Goal: Information Seeking & Learning: Find contact information

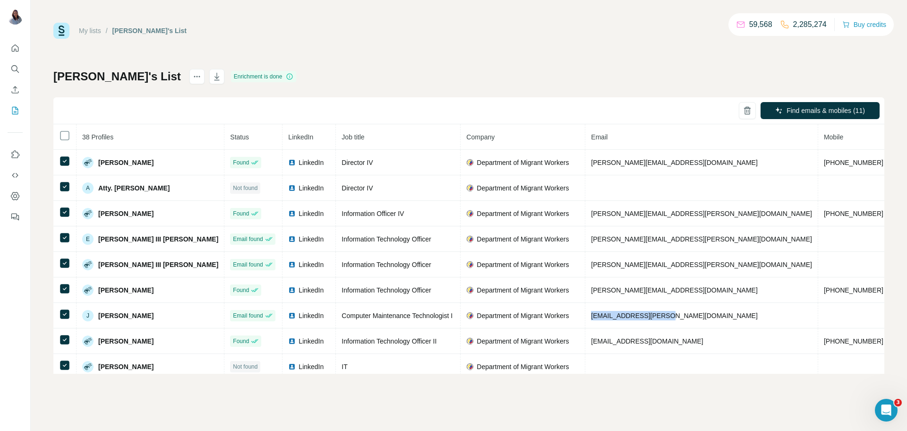
click at [198, 30] on div "My lists / Bobby's List 59,568 2,285,274 Buy credits" at bounding box center [468, 31] width 831 height 16
click at [466, 53] on div "My lists / Bobby's List 59,568 2,285,274 Buy credits Bobby's List Enrichment is…" at bounding box center [468, 198] width 831 height 351
click at [182, 28] on div "My lists / Bobby's List 59,568 2,285,274 Buy credits" at bounding box center [468, 31] width 831 height 16
click at [462, 72] on div "Bobby's List Enrichment is done Find emails & mobiles (11) 38 Profiles Status L…" at bounding box center [468, 221] width 831 height 305
click at [479, 68] on div "My lists / Bobby's List 59,568 2,284,884 Buy credits Bobby's List Enrichment is…" at bounding box center [468, 198] width 831 height 351
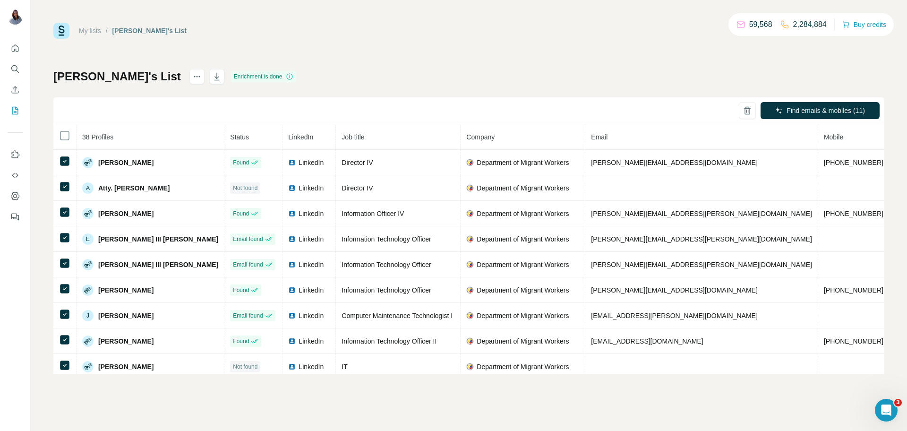
click at [334, 42] on div "My lists / Bobby's List 59,568 2,284,884 Buy credits Bobby's List Enrichment is…" at bounding box center [468, 198] width 831 height 351
click at [10, 69] on icon "Search" at bounding box center [14, 68] width 9 height 9
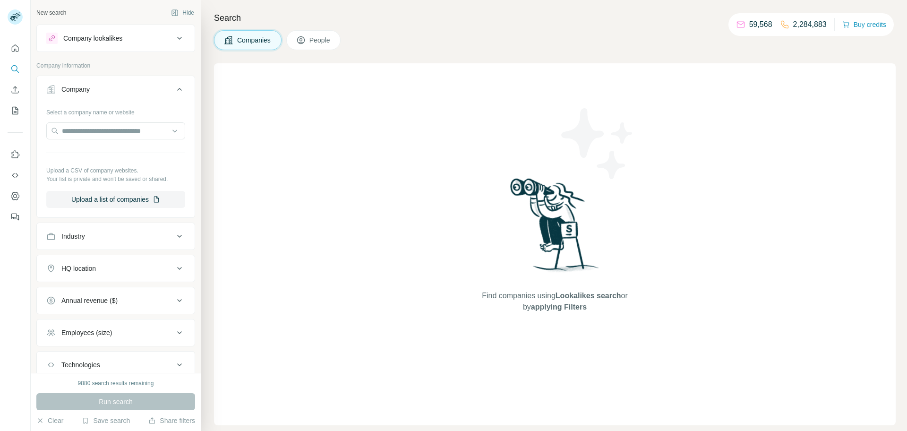
drag, startPoint x: 109, startPoint y: 236, endPoint x: 124, endPoint y: 256, distance: 25.3
click at [110, 236] on div "Industry" at bounding box center [110, 236] width 128 height 9
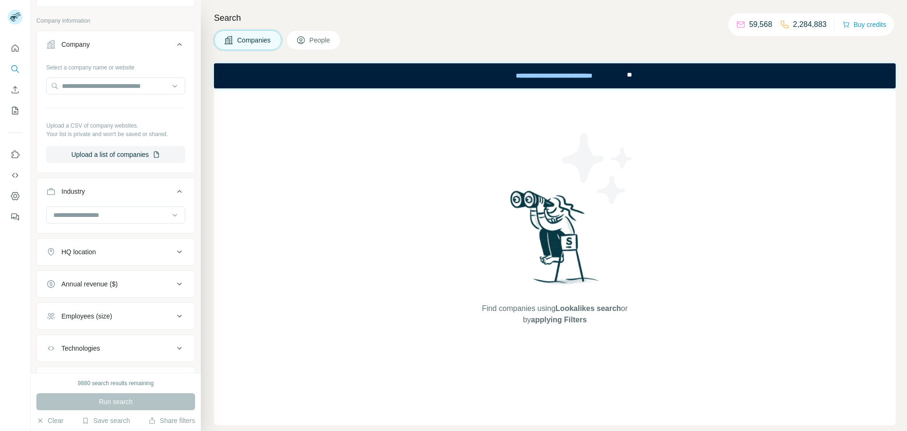
click at [180, 43] on icon at bounding box center [179, 44] width 5 height 3
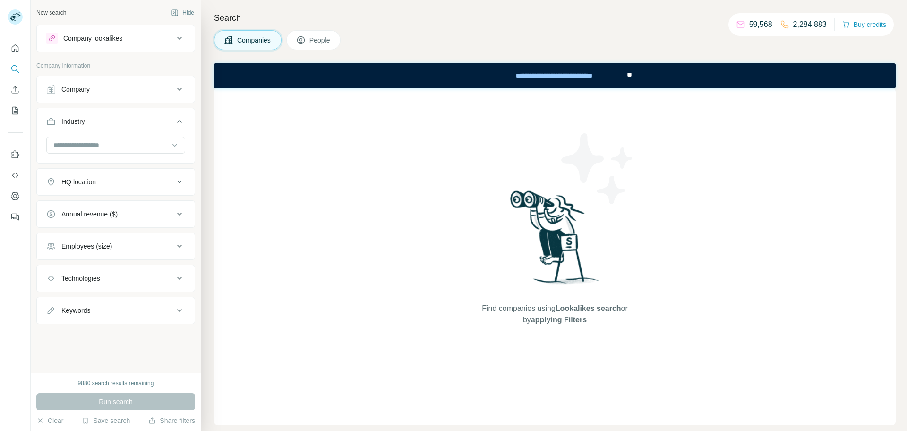
click at [8, 49] on div at bounding box center [453, 36] width 907 height 73
click at [16, 46] on div at bounding box center [453, 36] width 907 height 73
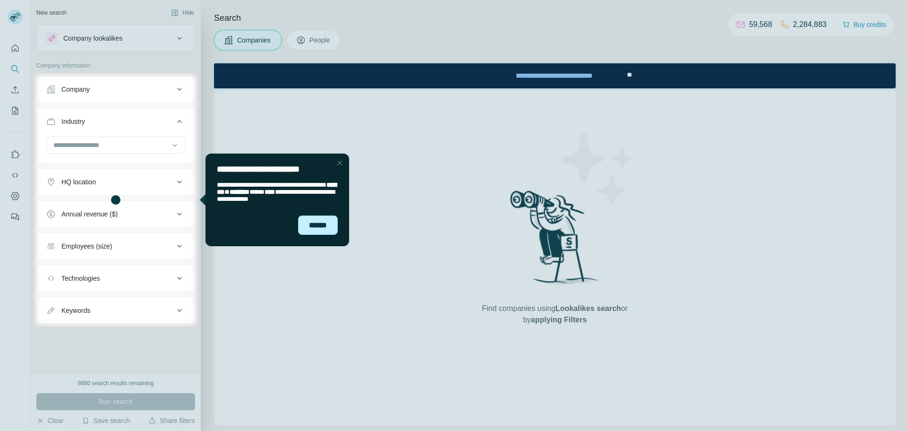
click at [307, 220] on div "******" at bounding box center [318, 224] width 40 height 19
click at [322, 224] on div at bounding box center [553, 199] width 710 height 253
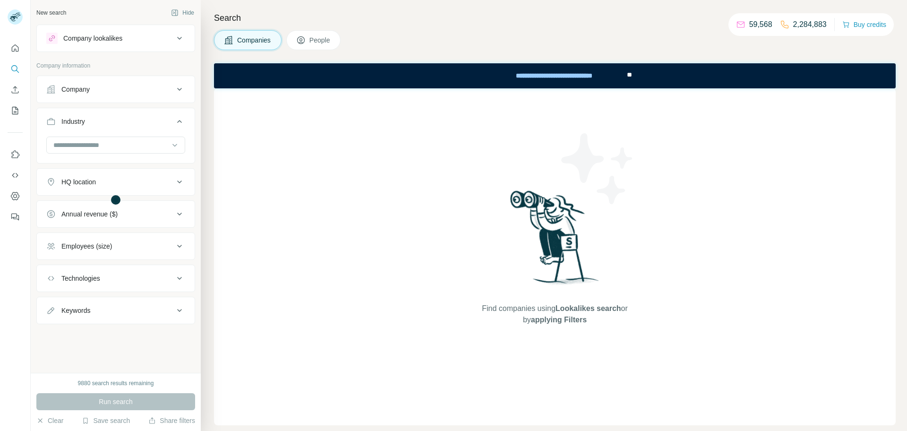
click at [343, 165] on div at bounding box center [553, 199] width 710 height 253
click at [338, 160] on div at bounding box center [553, 199] width 710 height 253
click at [17, 50] on icon "Quick start" at bounding box center [14, 47] width 9 height 9
click at [151, 92] on div "Company" at bounding box center [110, 89] width 128 height 9
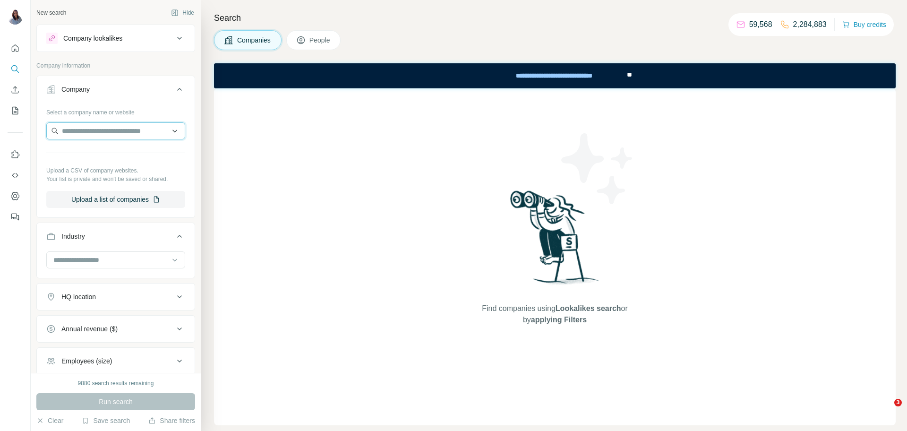
click at [134, 136] on input "text" at bounding box center [115, 130] width 139 height 17
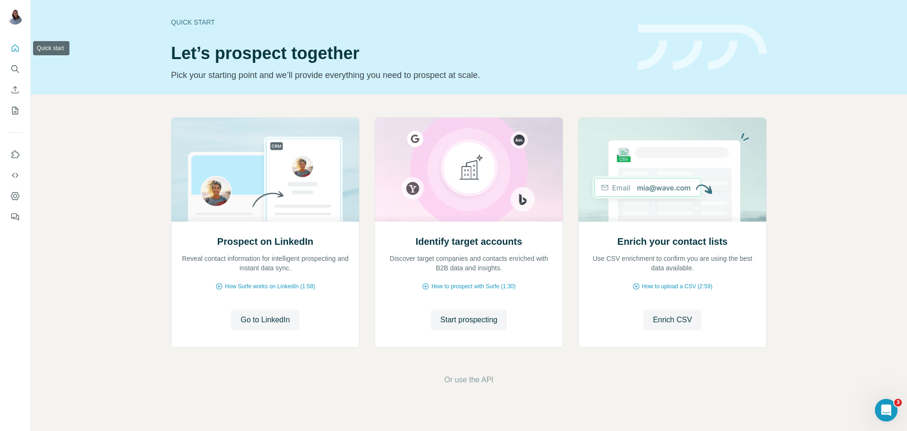
click at [13, 52] on icon "Quick start" at bounding box center [14, 47] width 9 height 9
click at [15, 68] on icon "Search" at bounding box center [14, 68] width 9 height 9
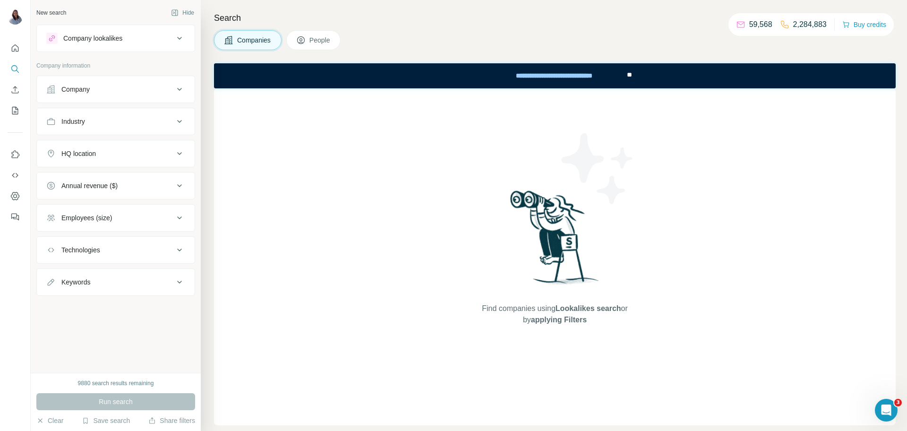
click at [108, 88] on div "Company" at bounding box center [110, 89] width 128 height 9
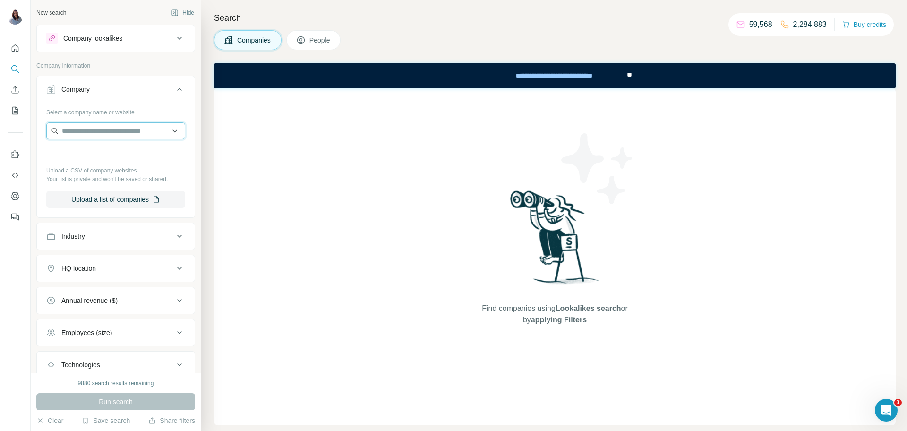
click at [133, 131] on input "text" at bounding box center [115, 130] width 139 height 17
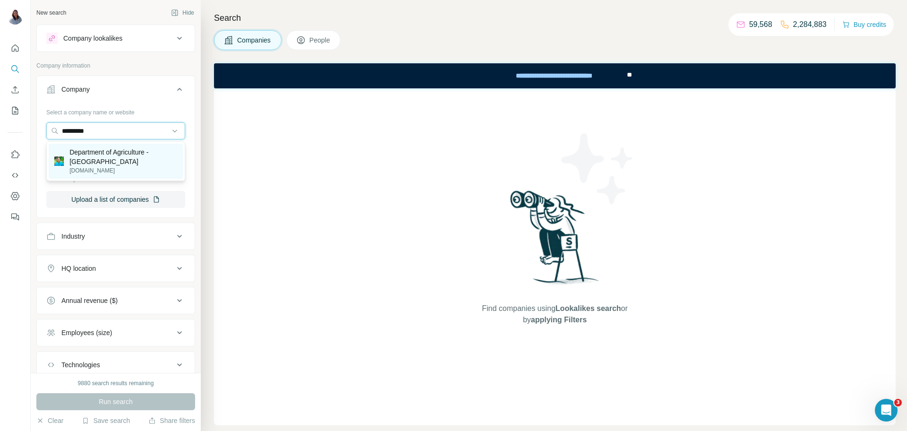
type input "*********"
click at [126, 162] on p "Department of Agriculture - [GEOGRAPHIC_DATA]" at bounding box center [123, 156] width 108 height 19
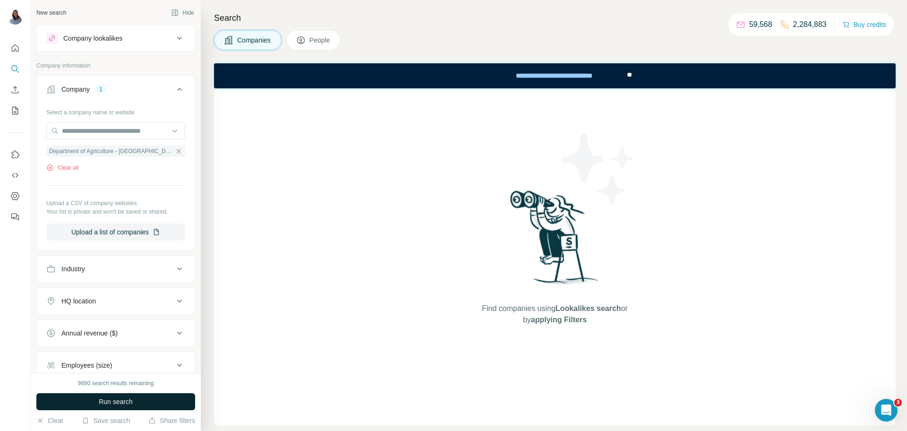
click at [122, 408] on button "Run search" at bounding box center [115, 401] width 159 height 17
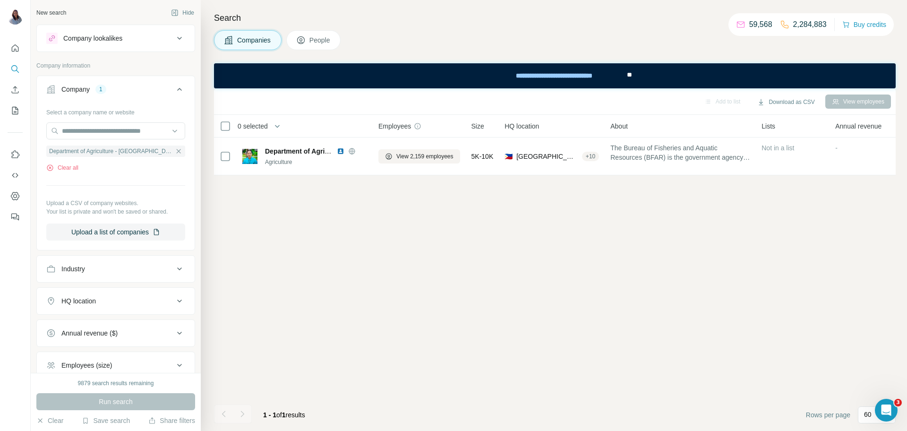
click at [319, 38] on span "People" at bounding box center [321, 39] width 22 height 9
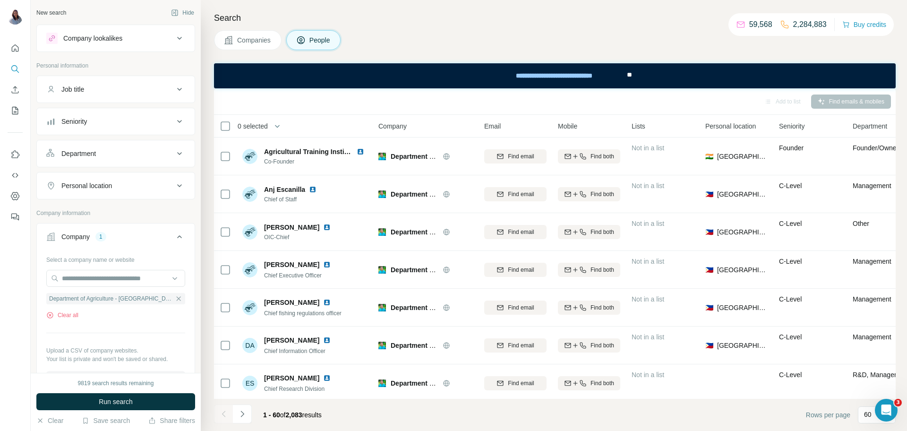
click at [459, 25] on div "Search Companies People Add to list Find emails & mobiles 0 selected People Com…" at bounding box center [554, 215] width 706 height 431
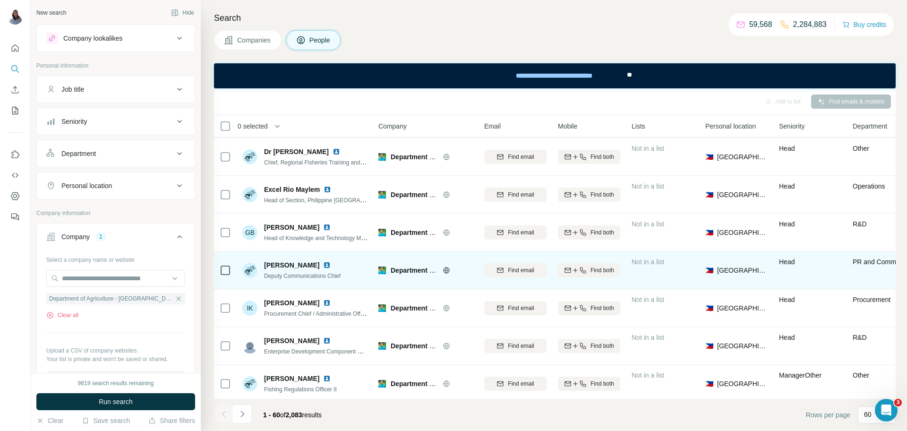
scroll to position [637, 0]
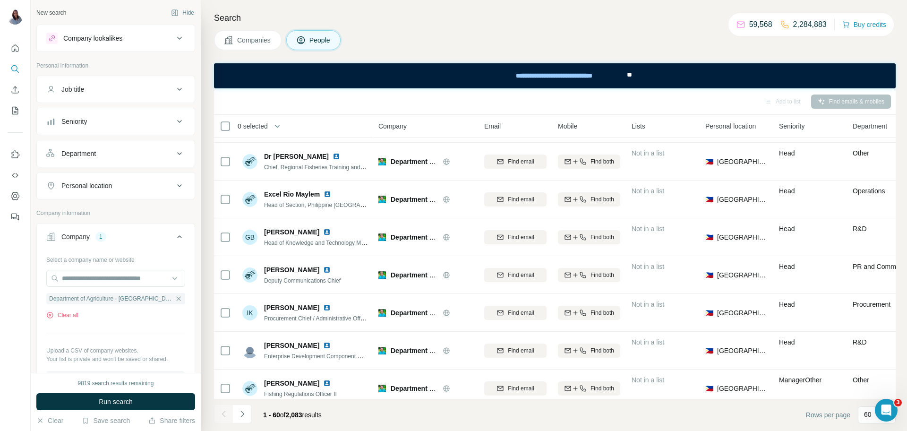
click at [208, 55] on div "Search Companies People Add to list Find emails & mobiles 0 selected People Com…" at bounding box center [554, 215] width 706 height 431
click at [208, 63] on div "Search Companies People Add to list Find emails & mobiles 0 selected People Com…" at bounding box center [554, 215] width 706 height 431
click at [653, 21] on h4 "Search" at bounding box center [555, 17] width 682 height 13
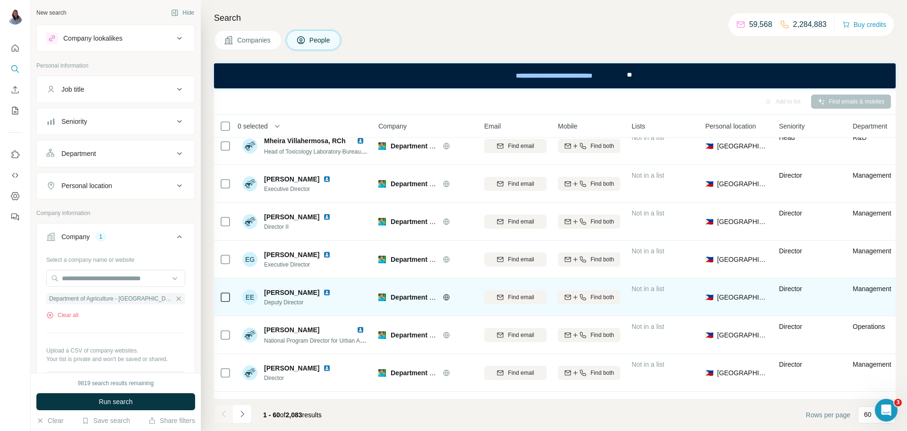
scroll to position [994, 0]
